Goal: Task Accomplishment & Management: Complete application form

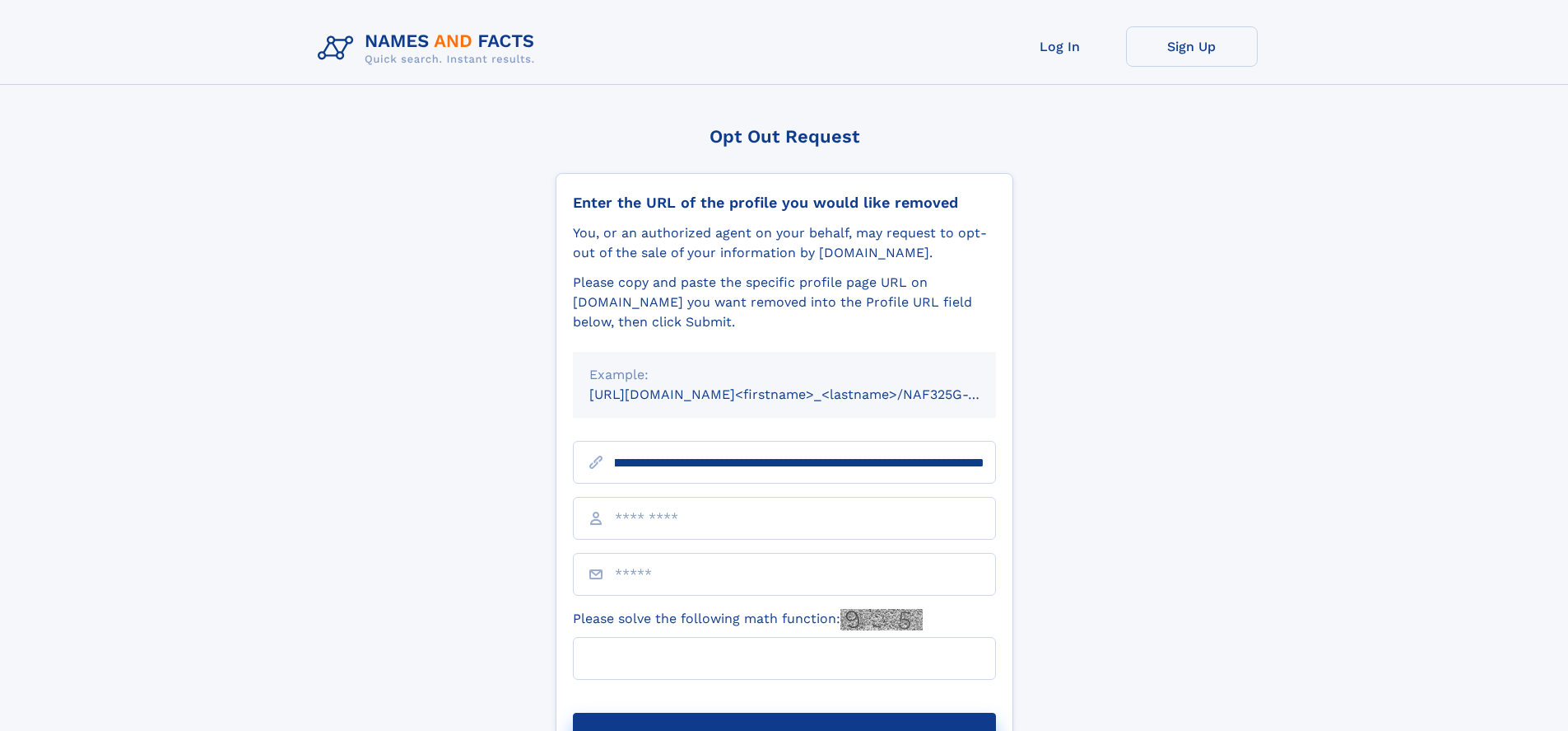
scroll to position [0, 203]
type input "**********"
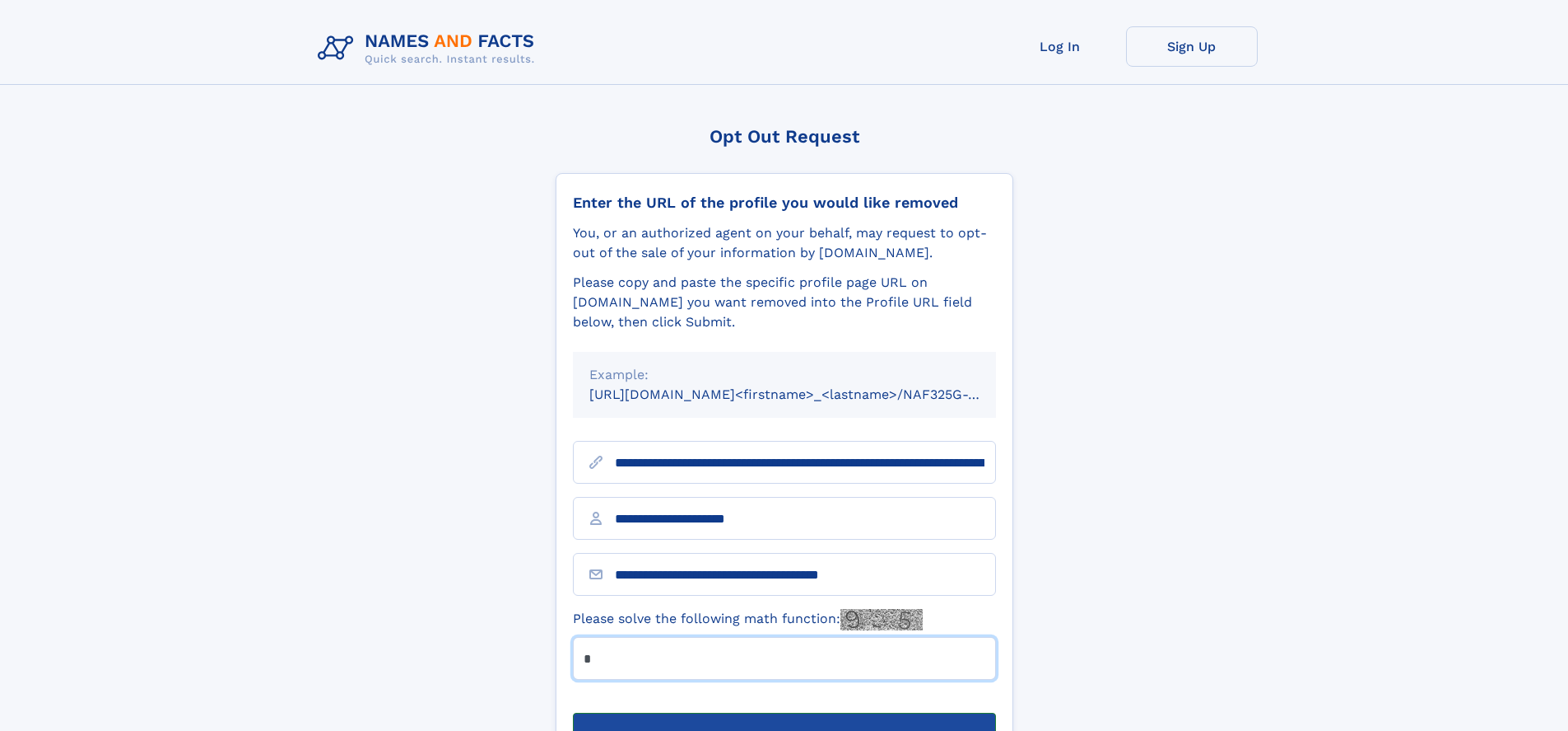
type input "*"
click at [784, 712] on button "Submit Opt Out Request" at bounding box center [784, 738] width 423 height 53
